Goal: Browse casually

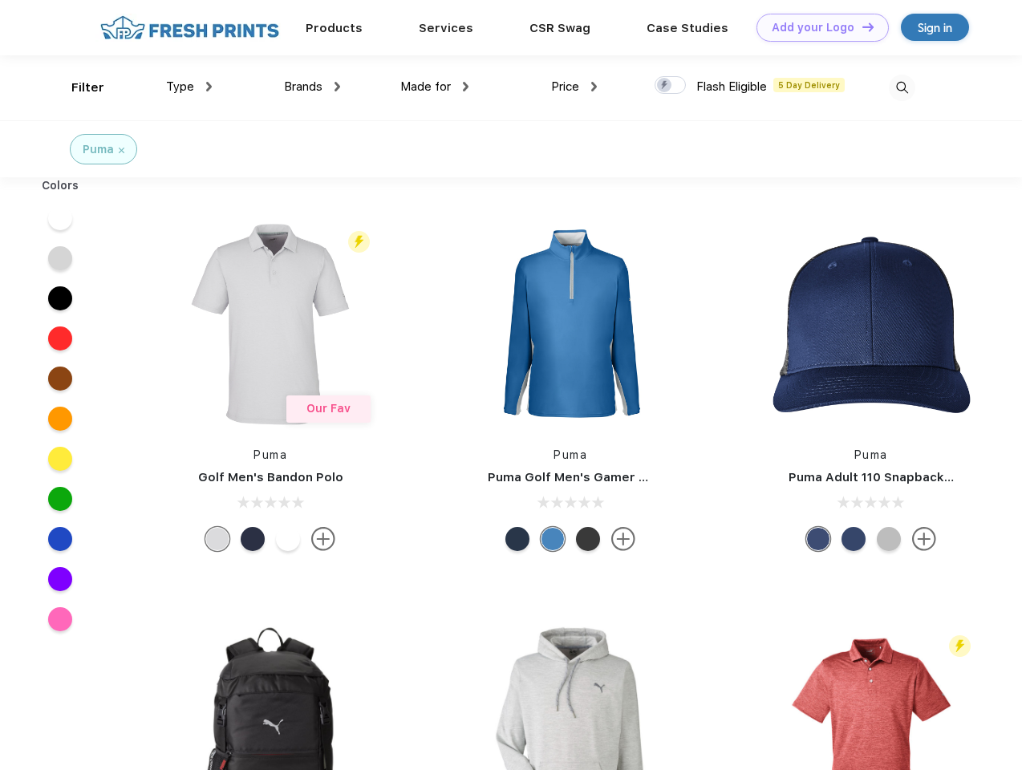
scroll to position [1, 0]
click at [816, 27] on link "Add your Logo Design Tool" at bounding box center [822, 28] width 132 height 28
click at [0, 0] on div "Design Tool" at bounding box center [0, 0] width 0 height 0
click at [860, 26] on link "Add your Logo Design Tool" at bounding box center [822, 28] width 132 height 28
click at [77, 87] on div "Filter" at bounding box center [87, 88] width 33 height 18
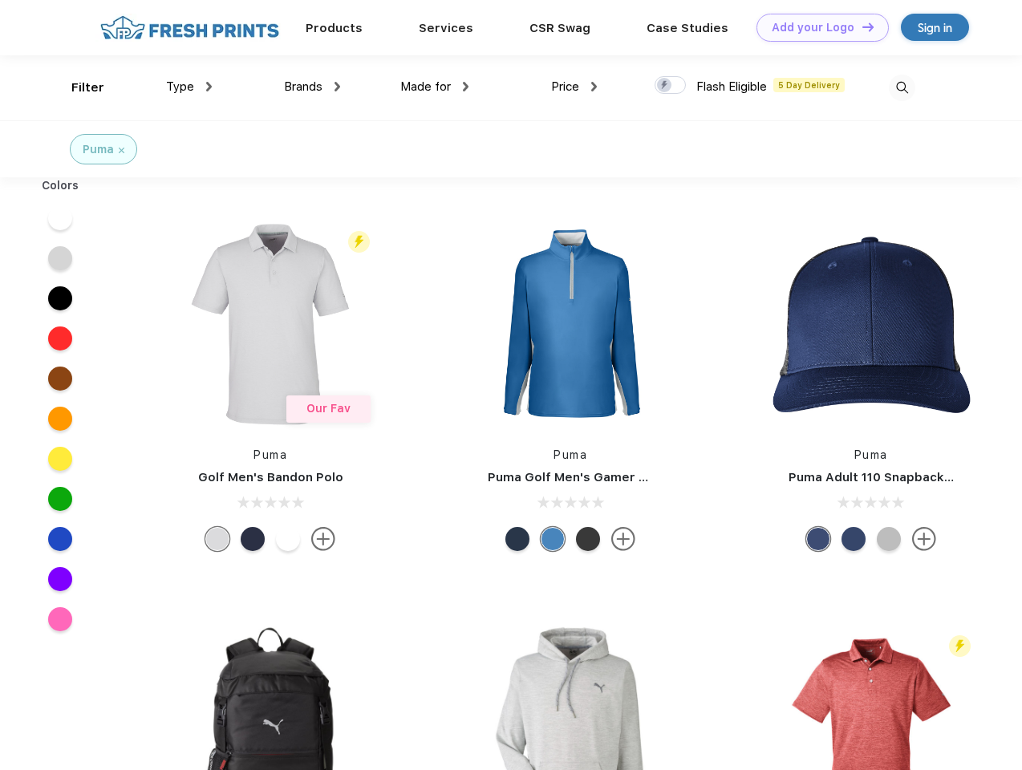
click at [189, 87] on span "Type" at bounding box center [180, 86] width 28 height 14
click at [312, 87] on span "Brands" at bounding box center [303, 86] width 38 height 14
click at [435, 87] on span "Made for" at bounding box center [425, 86] width 51 height 14
click at [574, 87] on span "Price" at bounding box center [565, 86] width 28 height 14
click at [670, 86] on div at bounding box center [669, 85] width 31 height 18
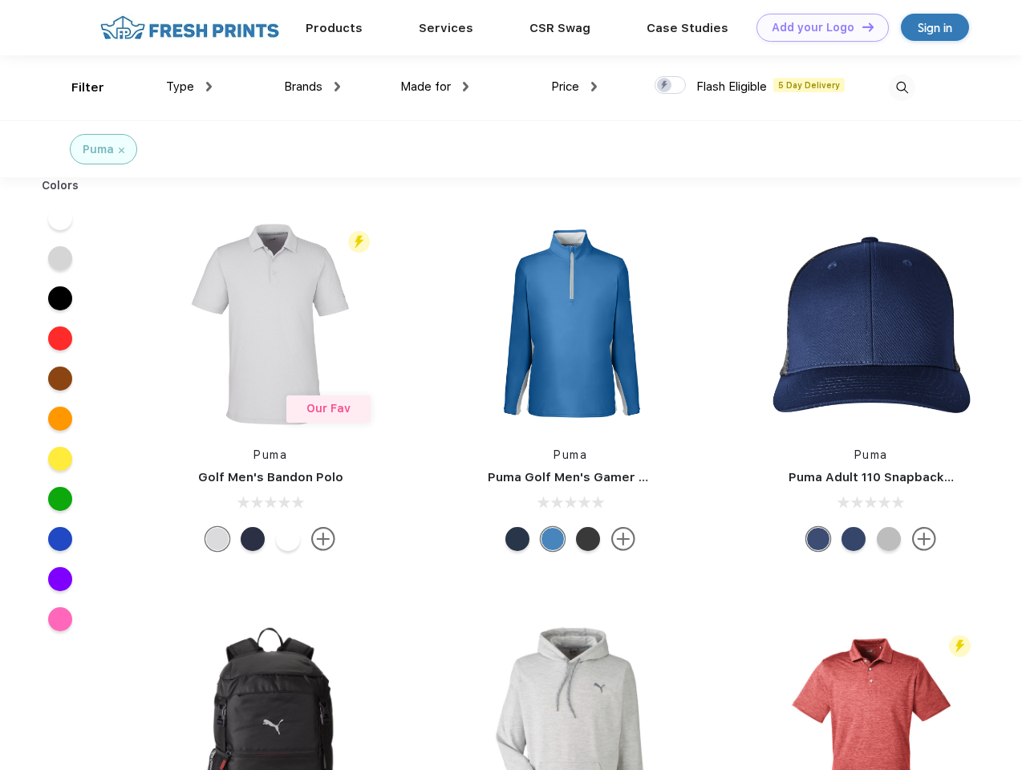
click at [665, 86] on input "checkbox" at bounding box center [659, 80] width 10 height 10
click at [901, 87] on img at bounding box center [901, 88] width 26 height 26
